Goal: Download file/media

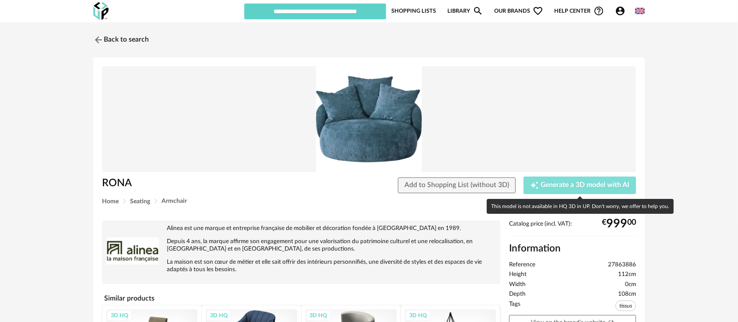
click at [546, 184] on span "Generate a 3D model with AI" at bounding box center [584, 185] width 89 height 7
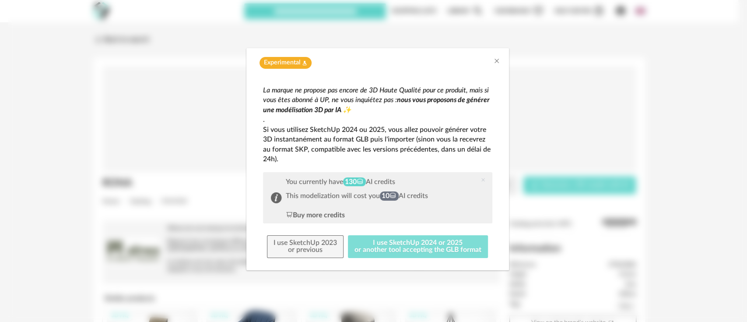
click at [409, 250] on button "I use SketchUp 2024 or 2025 or another tool accepting the GLB format" at bounding box center [418, 246] width 140 height 23
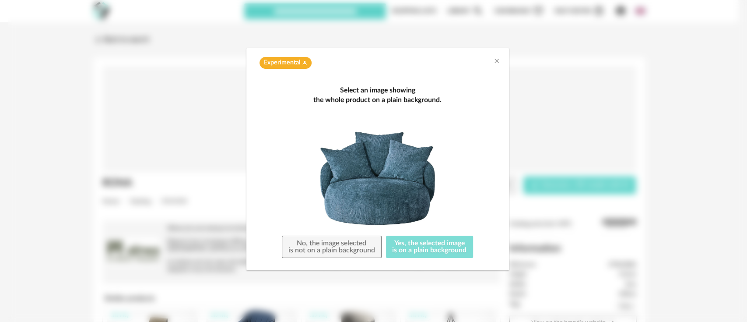
click at [409, 250] on button "Yes, the selected image is on a plain background" at bounding box center [429, 246] width 87 height 23
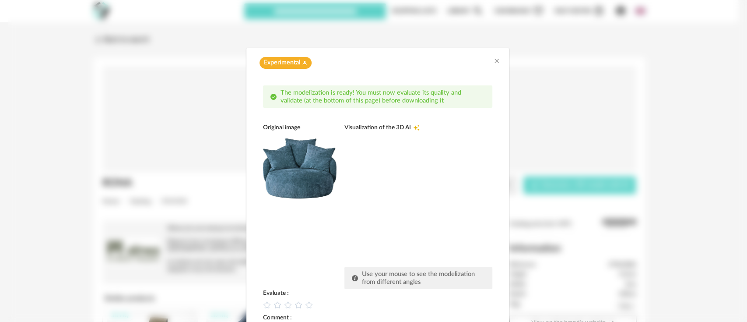
drag, startPoint x: 379, startPoint y: 199, endPoint x: 407, endPoint y: 198, distance: 28.0
click at [407, 198] on div "dialog" at bounding box center [409, 196] width 131 height 131
drag, startPoint x: 351, startPoint y: 170, endPoint x: 420, endPoint y: 177, distance: 69.0
click at [420, 177] on div "dialog" at bounding box center [409, 196] width 131 height 131
click at [493, 61] on icon "Close" at bounding box center [496, 60] width 7 height 7
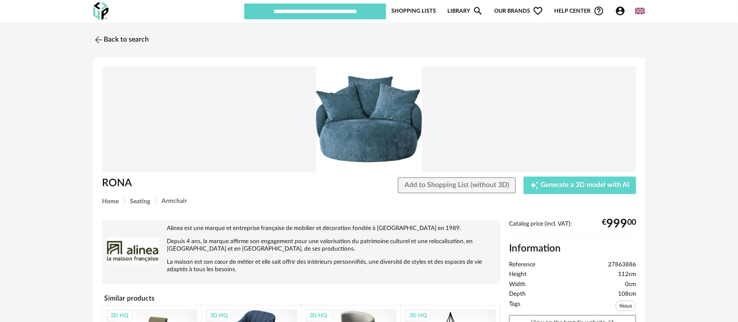
click at [619, 7] on icon "Account Circle icon" at bounding box center [620, 11] width 9 height 9
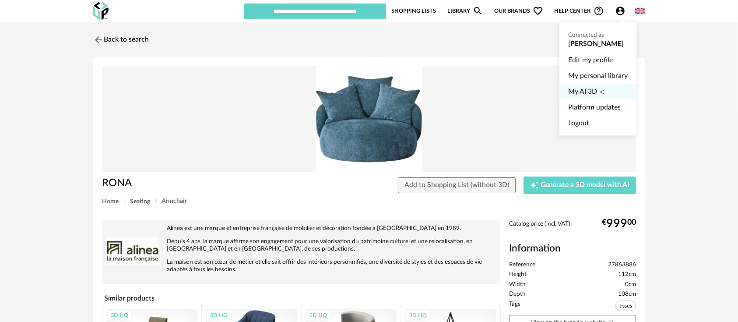
click at [569, 88] on span "My AI 3D" at bounding box center [582, 92] width 29 height 16
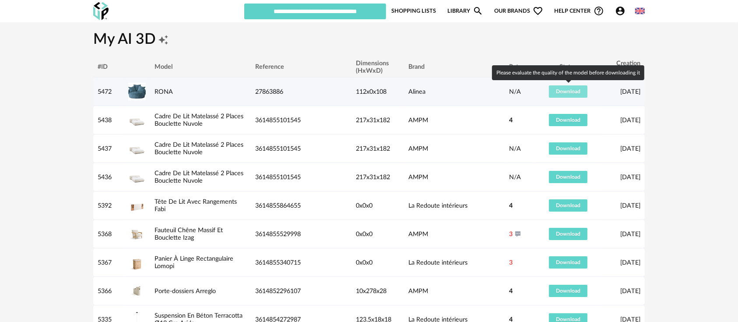
click at [569, 89] on span "Download" at bounding box center [568, 91] width 24 height 5
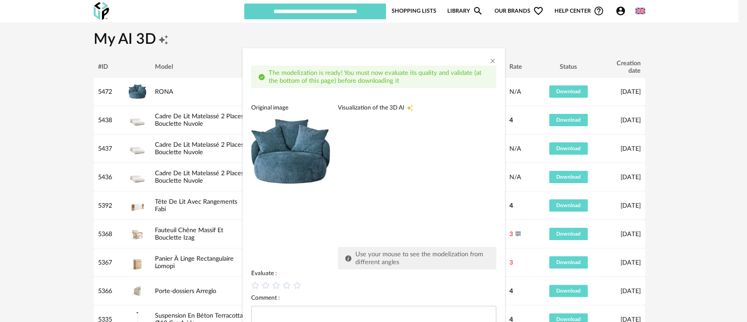
click at [456, 176] on div "dialog" at bounding box center [403, 177] width 131 height 131
click at [489, 61] on icon "Close" at bounding box center [492, 60] width 7 height 7
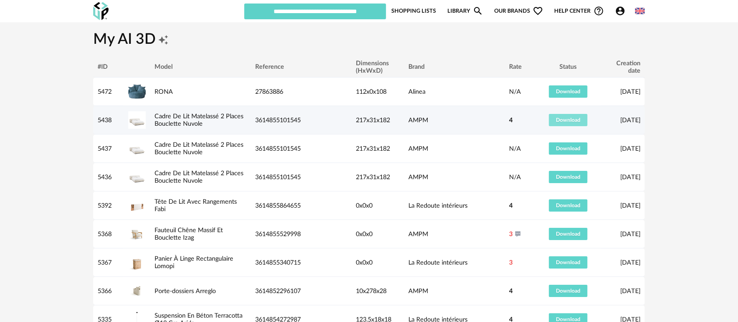
click at [570, 119] on span "Download" at bounding box center [568, 119] width 24 height 5
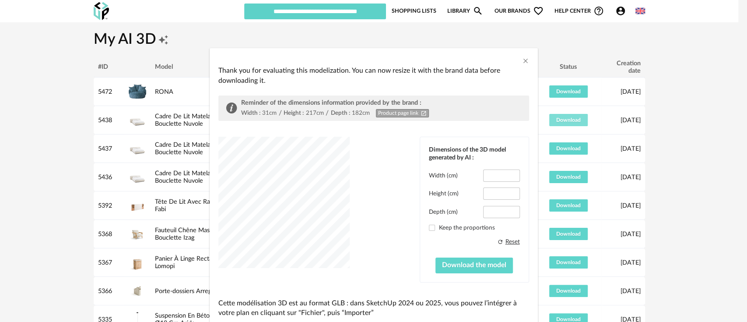
type input "*****"
type input "****"
type input "*****"
click at [315, 213] on div "dialog" at bounding box center [283, 201] width 131 height 131
click at [522, 63] on icon "Close" at bounding box center [525, 60] width 7 height 7
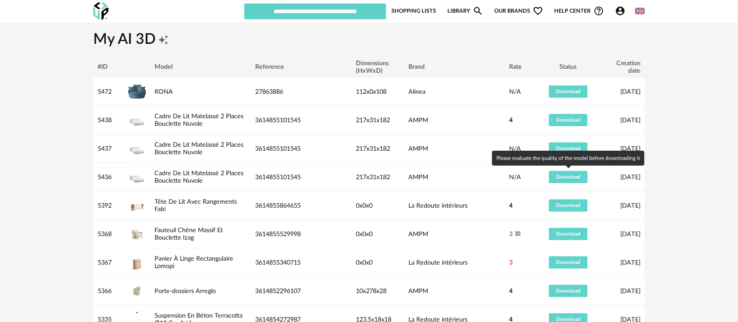
click at [558, 150] on div "Please evaluate the quality of the model before downloading it" at bounding box center [568, 157] width 152 height 15
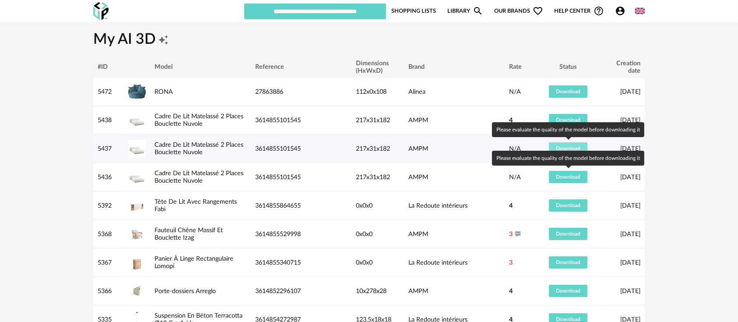
click at [556, 148] on span "Download" at bounding box center [568, 148] width 24 height 5
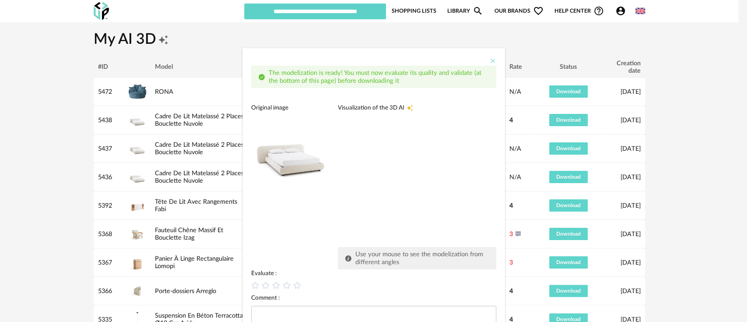
click at [489, 62] on icon "Close" at bounding box center [492, 60] width 7 height 7
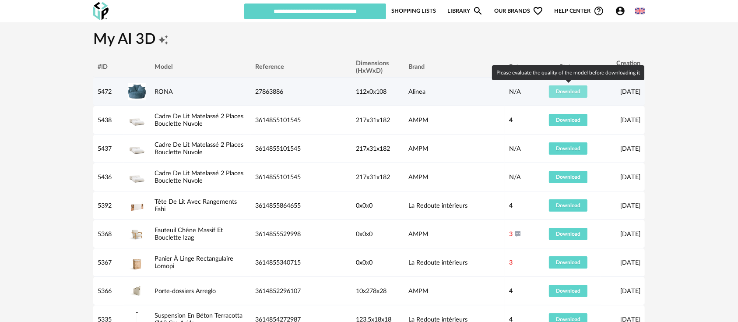
click at [568, 95] on button "Download" at bounding box center [568, 91] width 38 height 12
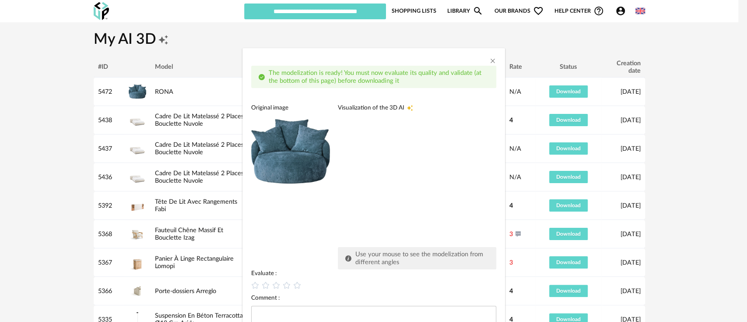
click at [301, 173] on img "dialog" at bounding box center [290, 151] width 79 height 79
click at [489, 61] on icon "Close" at bounding box center [492, 60] width 7 height 7
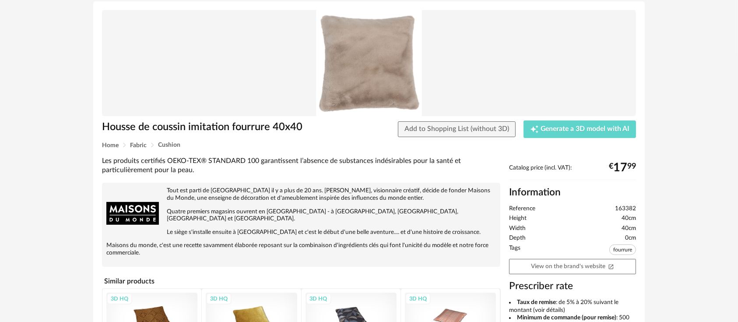
scroll to position [56, 0]
click at [553, 260] on link "View on the brand's website Open In New icon" at bounding box center [572, 265] width 127 height 15
click at [625, 208] on span "163382" at bounding box center [625, 208] width 21 height 8
copy span "163382"
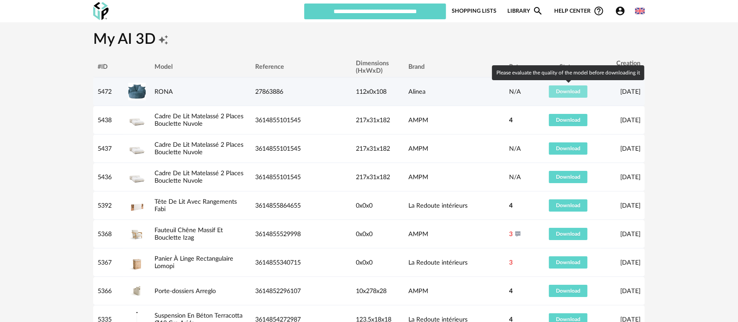
click at [555, 95] on button "Download" at bounding box center [568, 91] width 38 height 12
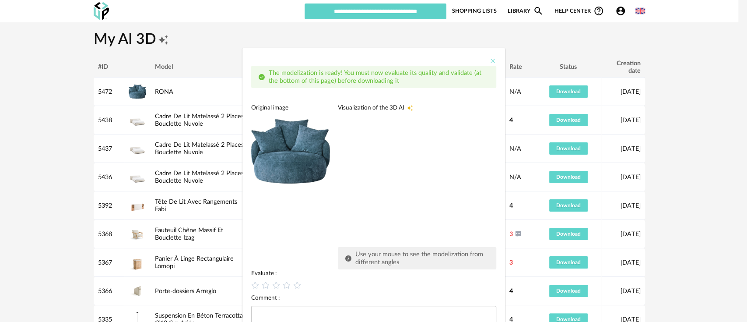
click at [489, 57] on icon "Close" at bounding box center [492, 60] width 7 height 7
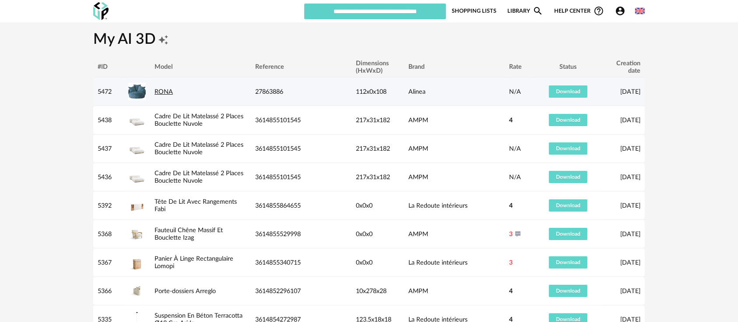
click at [158, 89] on link "RONA" at bounding box center [163, 91] width 18 height 7
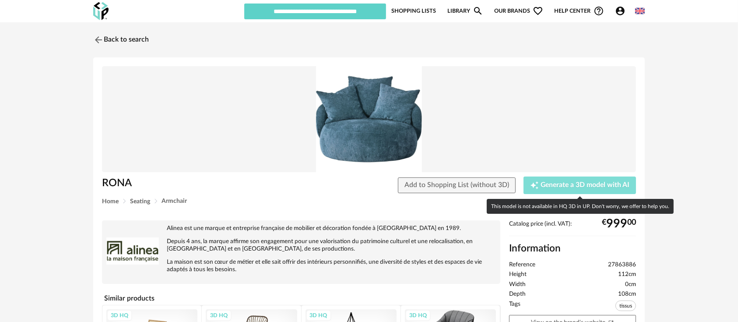
click at [567, 192] on button "Creation icon Generate a 3D model with AI" at bounding box center [579, 184] width 112 height 17
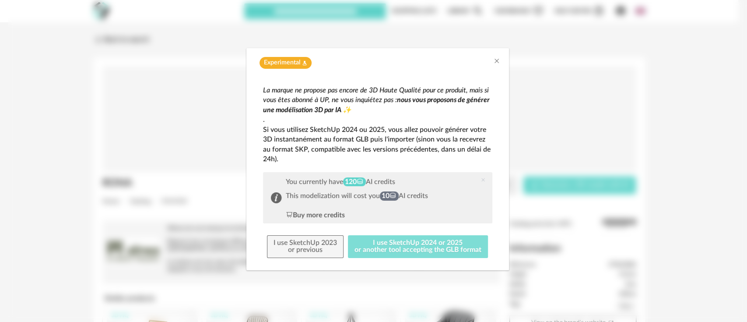
click at [377, 238] on button "I use SketchUp 2024 or 2025 or another tool accepting the GLB format" at bounding box center [418, 246] width 140 height 23
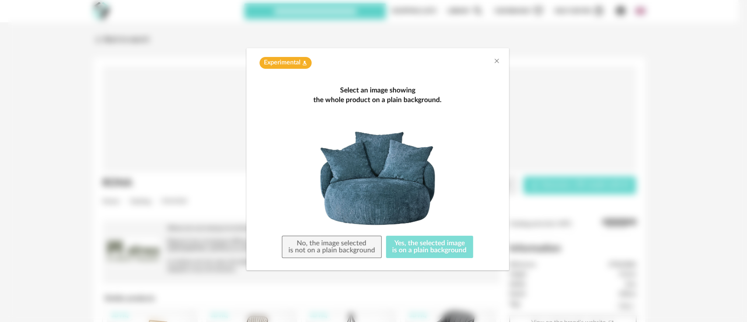
click at [405, 245] on button "Yes, the selected image is on a plain background" at bounding box center [429, 246] width 87 height 23
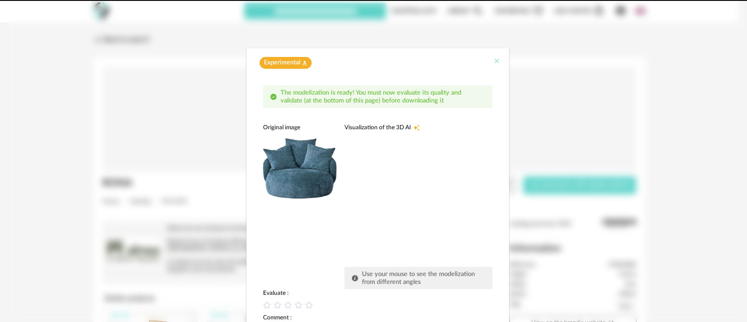
click at [493, 60] on icon "Close" at bounding box center [496, 60] width 7 height 7
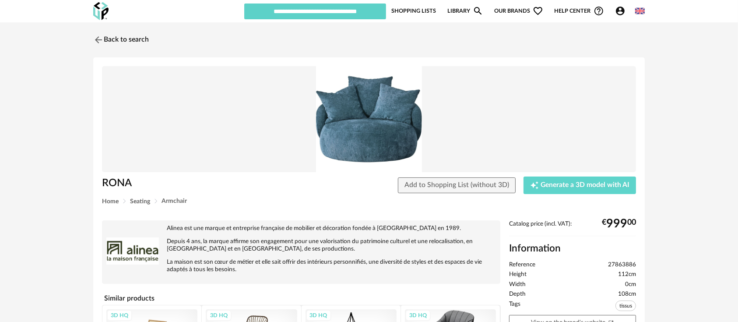
click at [619, 11] on icon "Account Circle icon" at bounding box center [620, 11] width 9 height 9
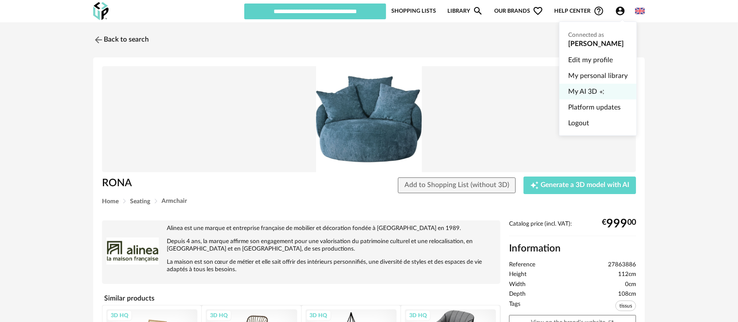
click at [585, 88] on span "My AI 3D" at bounding box center [582, 92] width 29 height 16
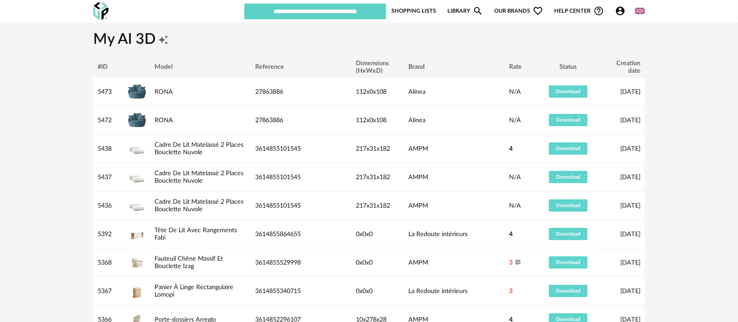
click at [536, 129] on td "Download" at bounding box center [568, 120] width 66 height 28
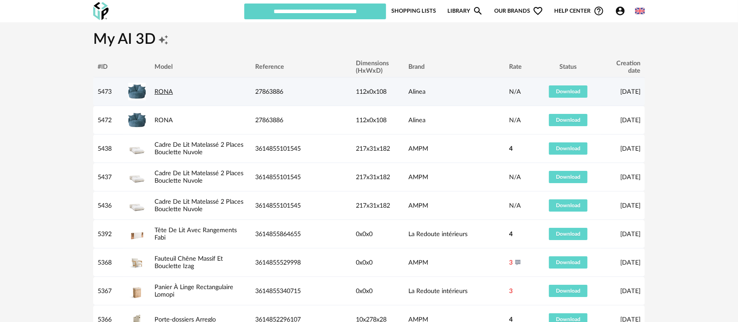
click at [168, 91] on link "RONA" at bounding box center [163, 91] width 18 height 7
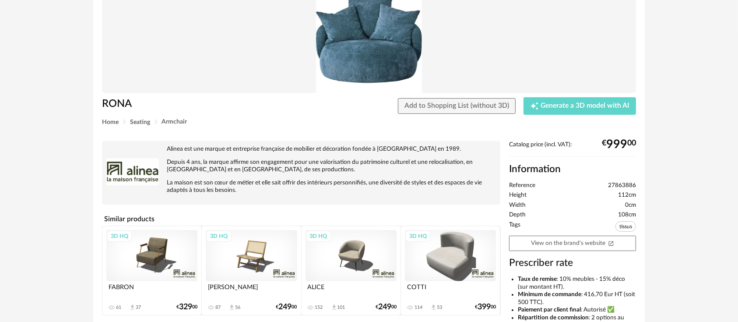
scroll to position [80, 0]
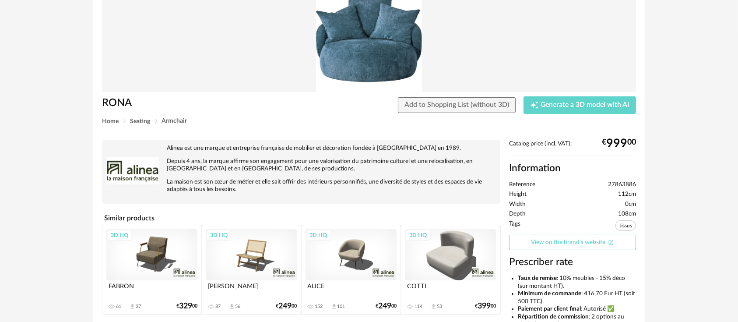
click at [565, 245] on link "View on the brand's website Open In New icon" at bounding box center [572, 241] width 127 height 15
click at [619, 187] on span "27863886" at bounding box center [622, 185] width 28 height 8
copy span "27863886"
